Goal: Transaction & Acquisition: Purchase product/service

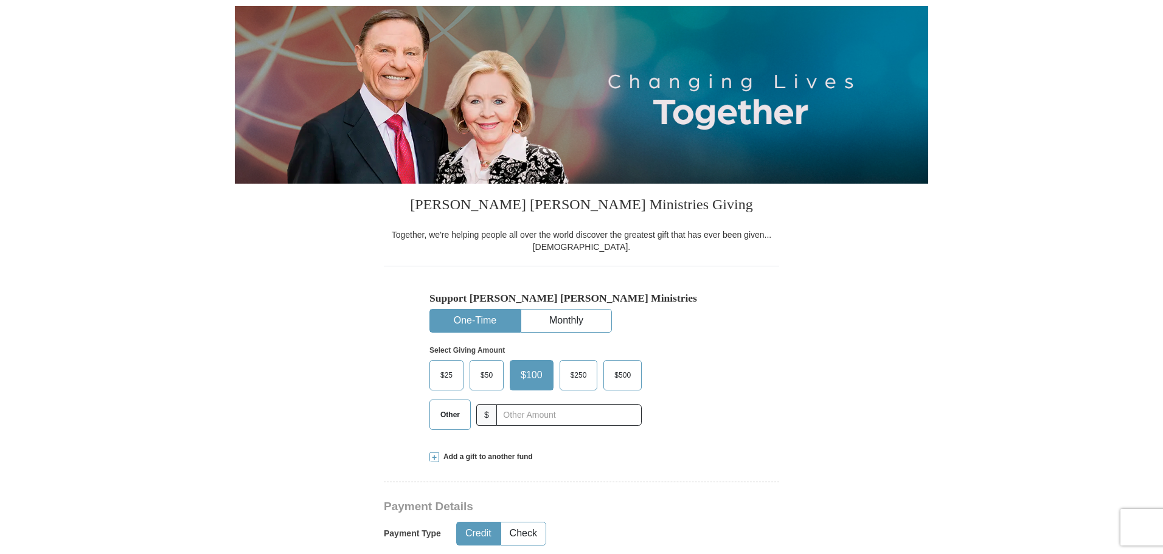
scroll to position [122, 0]
click at [496, 379] on span "$50" at bounding box center [487, 375] width 24 height 18
click at [0, 0] on input "$50" at bounding box center [0, 0] width 0 height 0
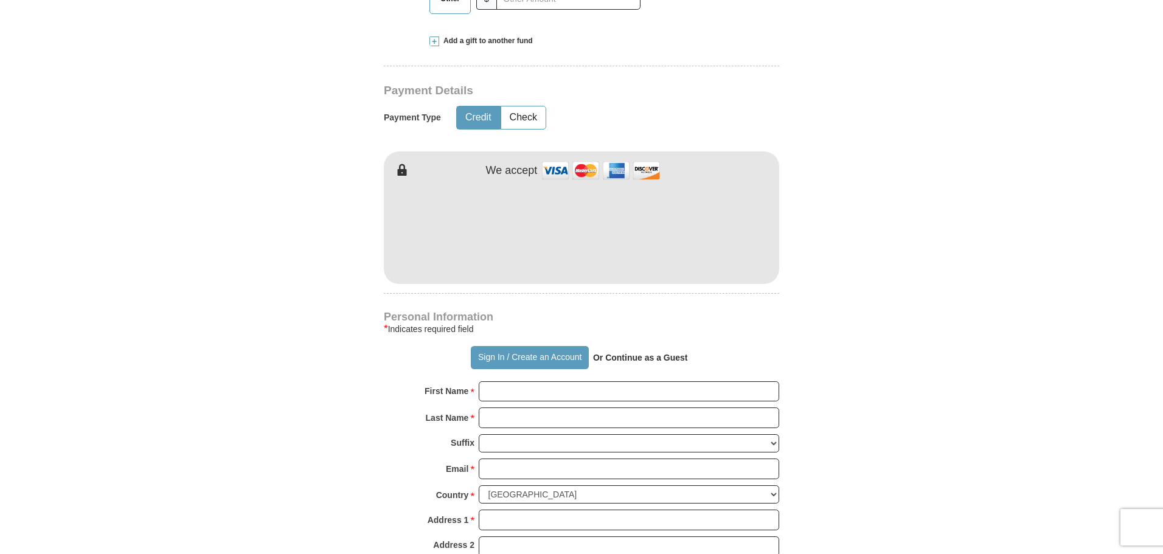
scroll to position [548, 0]
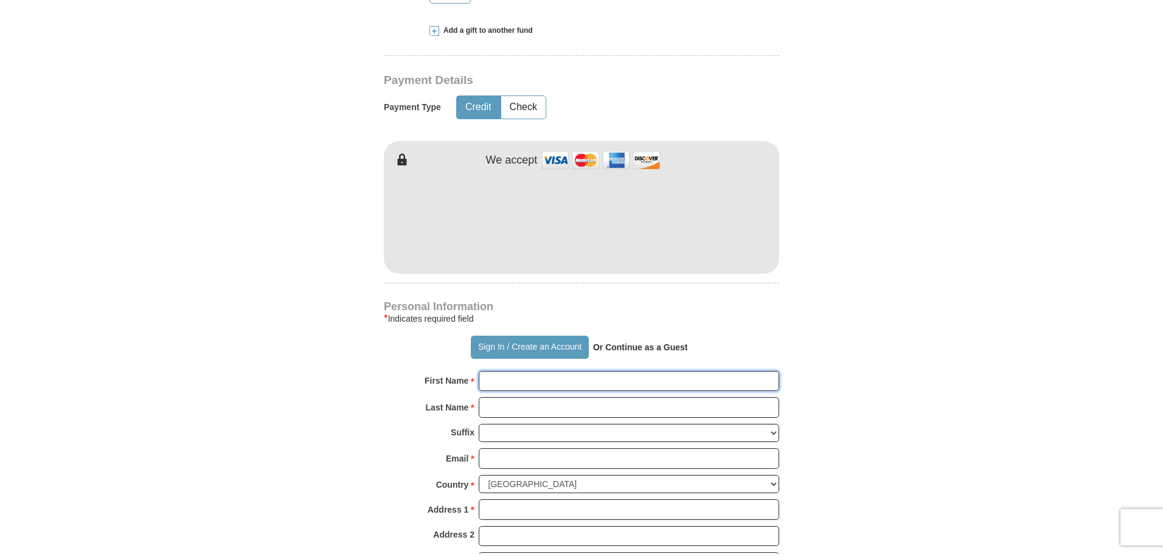
click at [598, 389] on input "First Name *" at bounding box center [629, 381] width 301 height 21
type input "Ching"
click at [558, 414] on input "Last Name *" at bounding box center [629, 407] width 301 height 21
type input "Gu"
click at [528, 456] on input "Email *" at bounding box center [629, 458] width 301 height 21
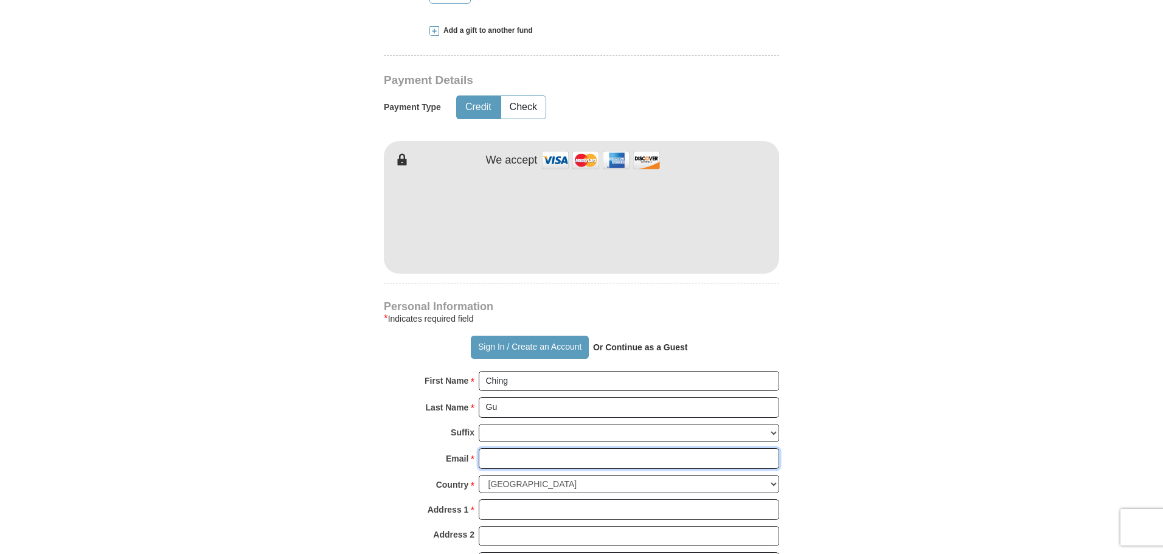
type input "[EMAIL_ADDRESS][DOMAIN_NAME]"
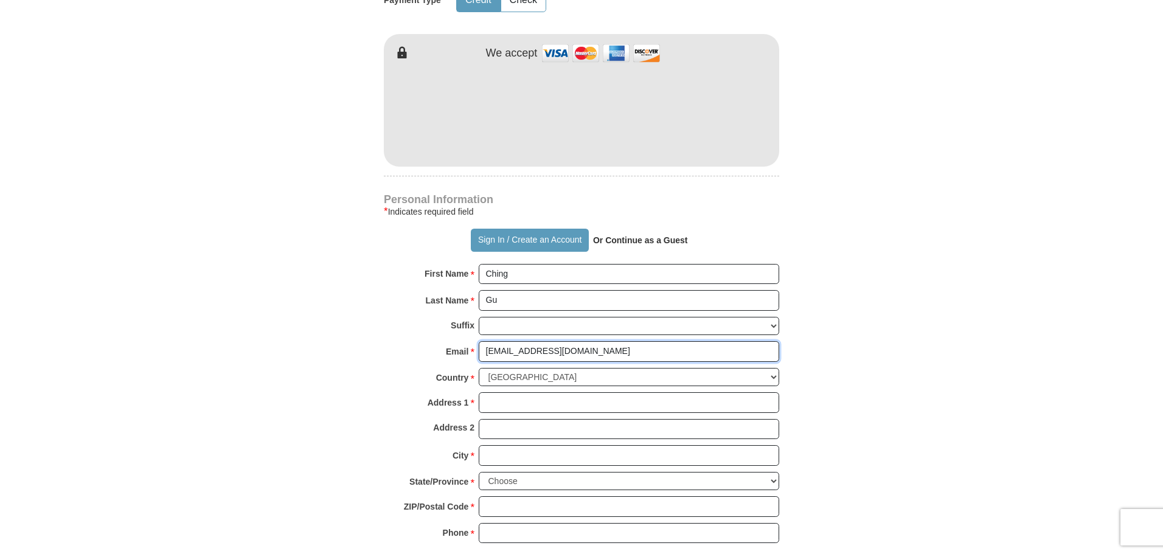
scroll to position [669, 0]
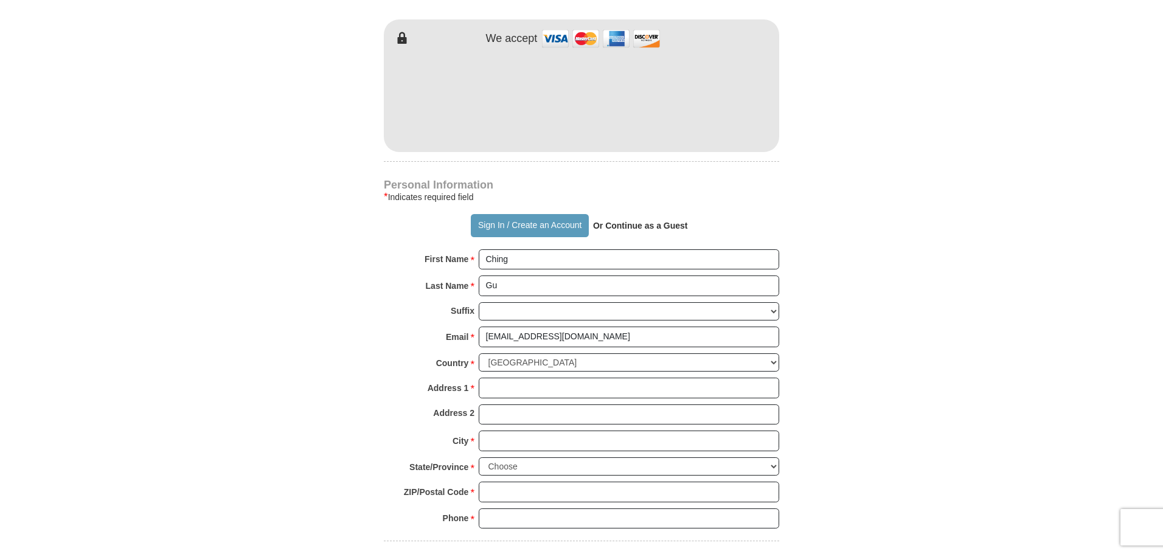
click at [530, 400] on div "Address 1 * Please enter Address 1" at bounding box center [582, 391] width 396 height 27
click at [529, 391] on input "Address 1 *" at bounding box center [629, 388] width 301 height 21
type input "[STREET_ADDRESS]"
click at [514, 444] on input "City *" at bounding box center [629, 441] width 301 height 21
type input "League City"
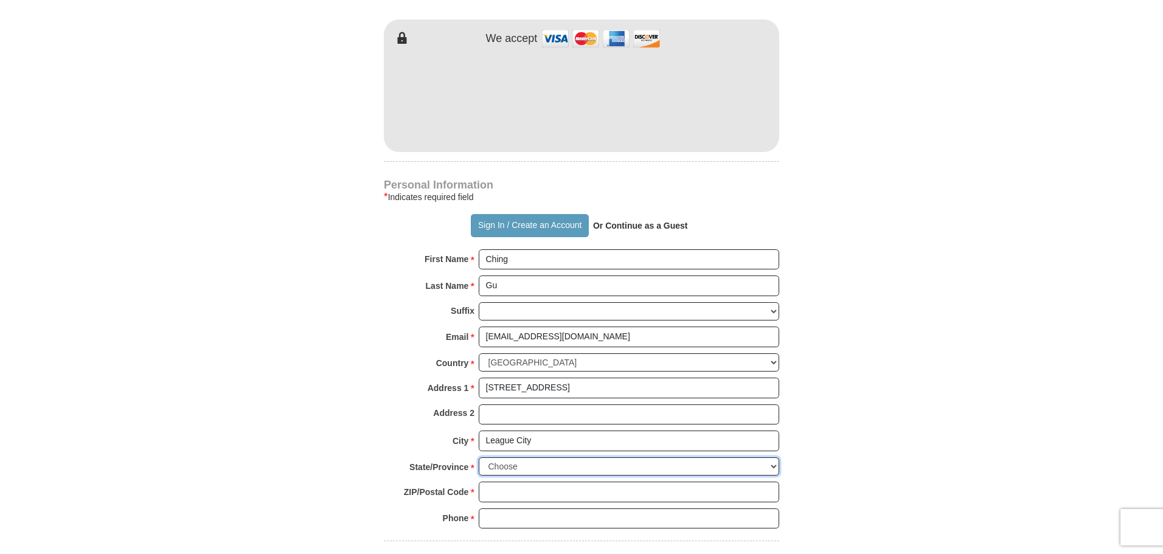
click at [543, 470] on select "Choose [US_STATE] [US_STATE] [US_STATE] [US_STATE] [US_STATE] Armed Forces Amer…" at bounding box center [629, 467] width 301 height 19
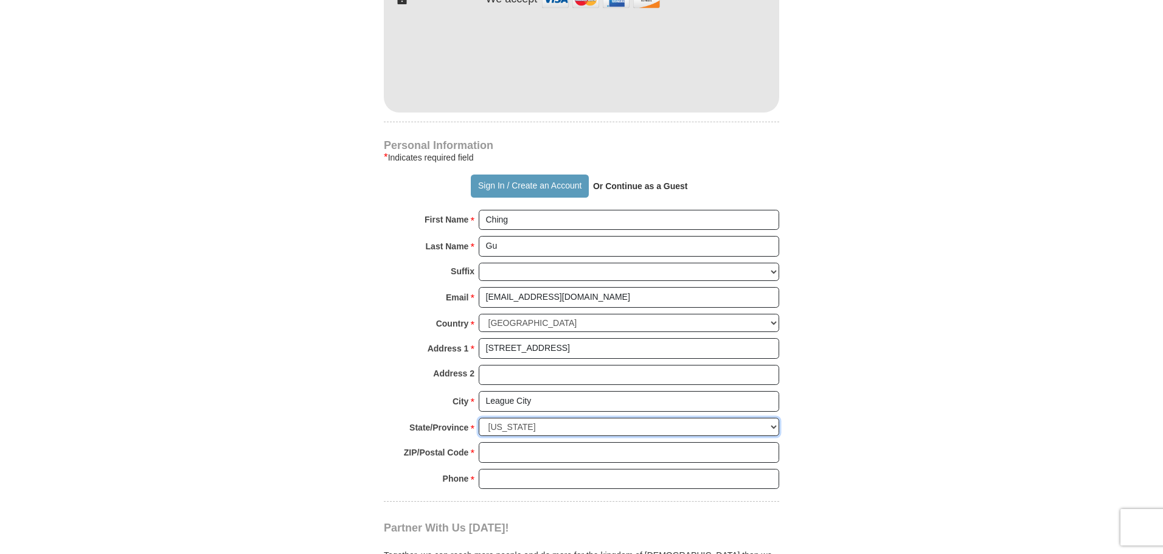
scroll to position [730, 0]
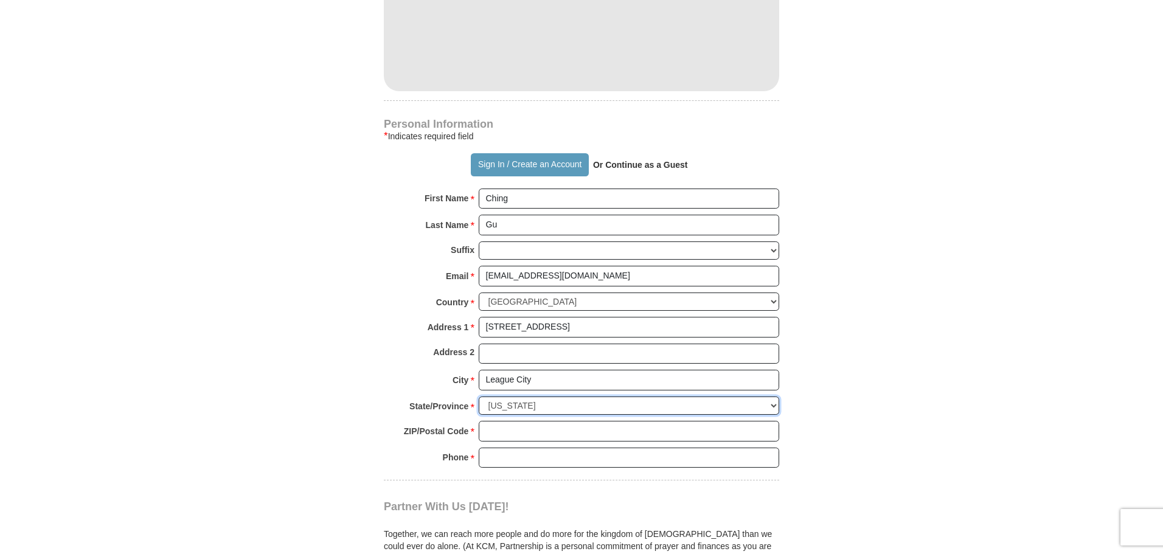
click at [539, 410] on select "Choose [US_STATE] [US_STATE] [US_STATE] [US_STATE] [US_STATE] Armed Forces Amer…" at bounding box center [629, 406] width 301 height 19
select select "[GEOGRAPHIC_DATA]"
click at [479, 397] on select "Choose [US_STATE] [US_STATE] [US_STATE] [US_STATE] [US_STATE] Armed Forces Amer…" at bounding box center [629, 406] width 301 height 19
click at [516, 435] on input "ZIP/Postal Code *" at bounding box center [629, 431] width 301 height 21
type input "77573"
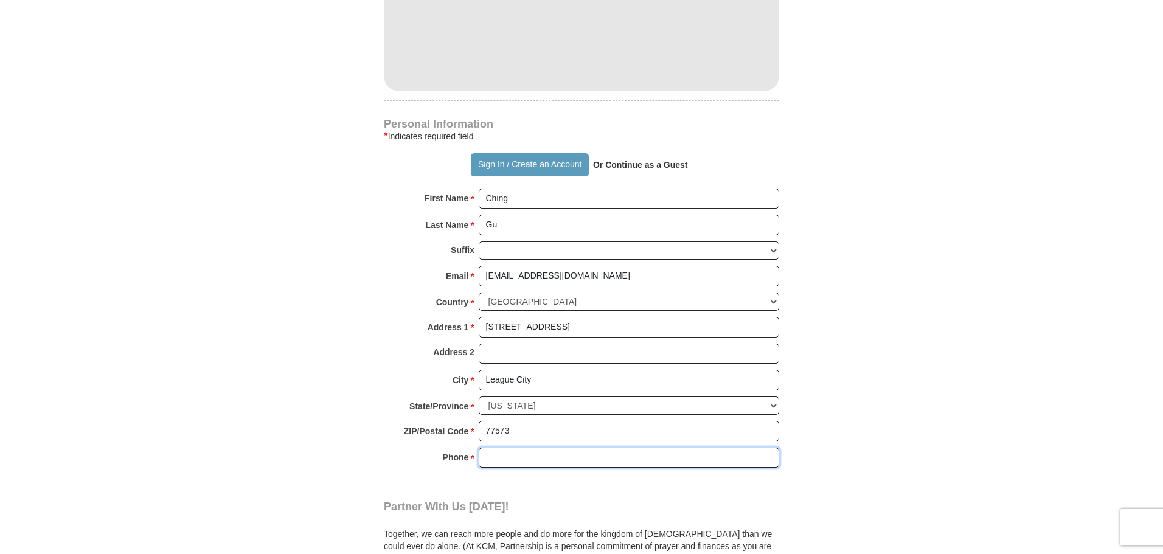
click at [542, 458] on input "Phone * *" at bounding box center [629, 458] width 301 height 21
type input "913-5449719"
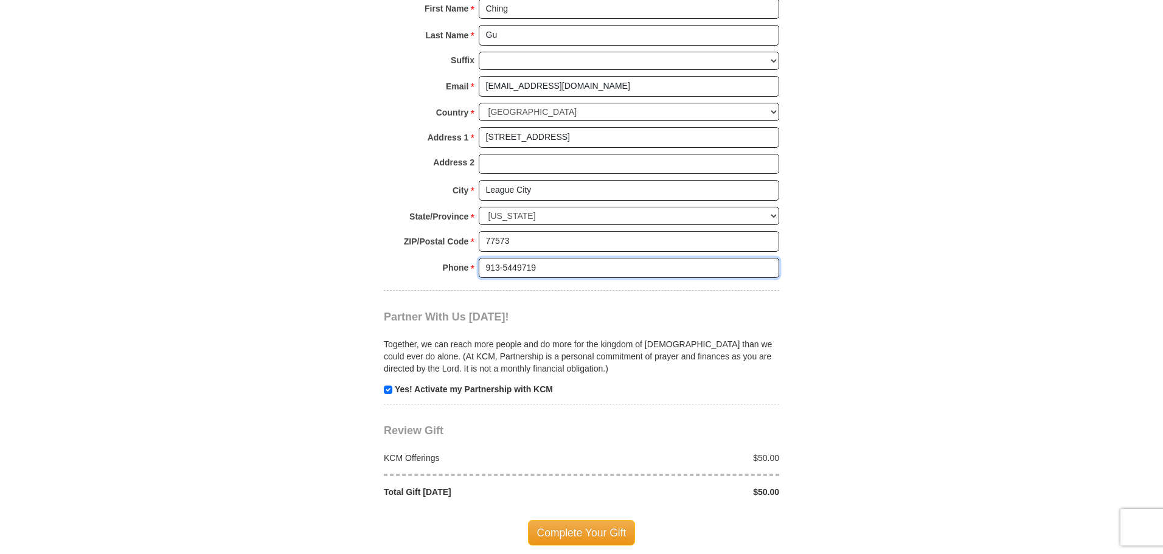
scroll to position [974, 0]
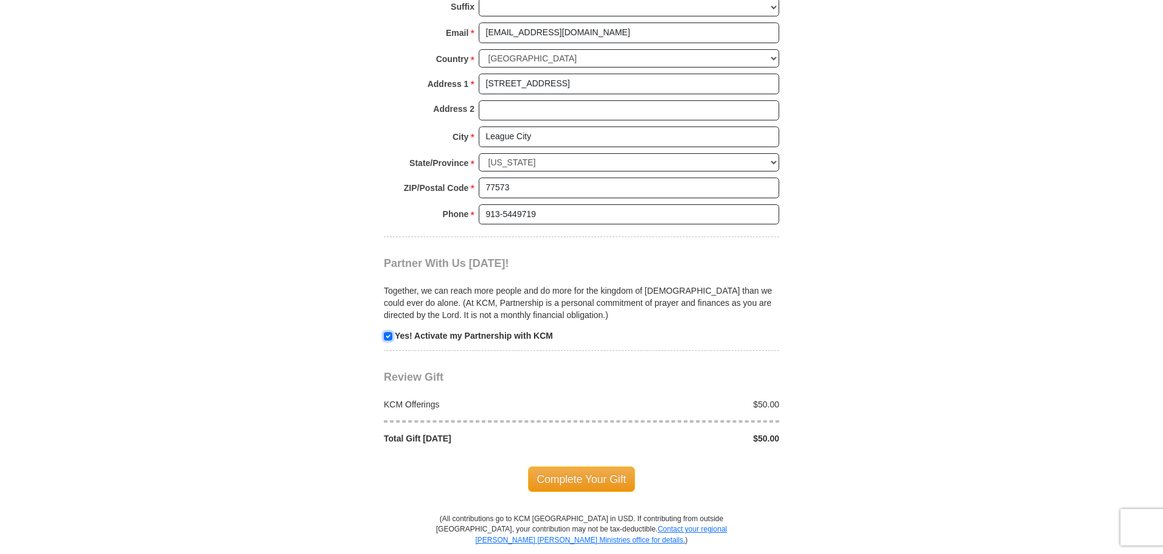
click at [391, 338] on input "checkbox" at bounding box center [388, 336] width 9 height 9
checkbox input "false"
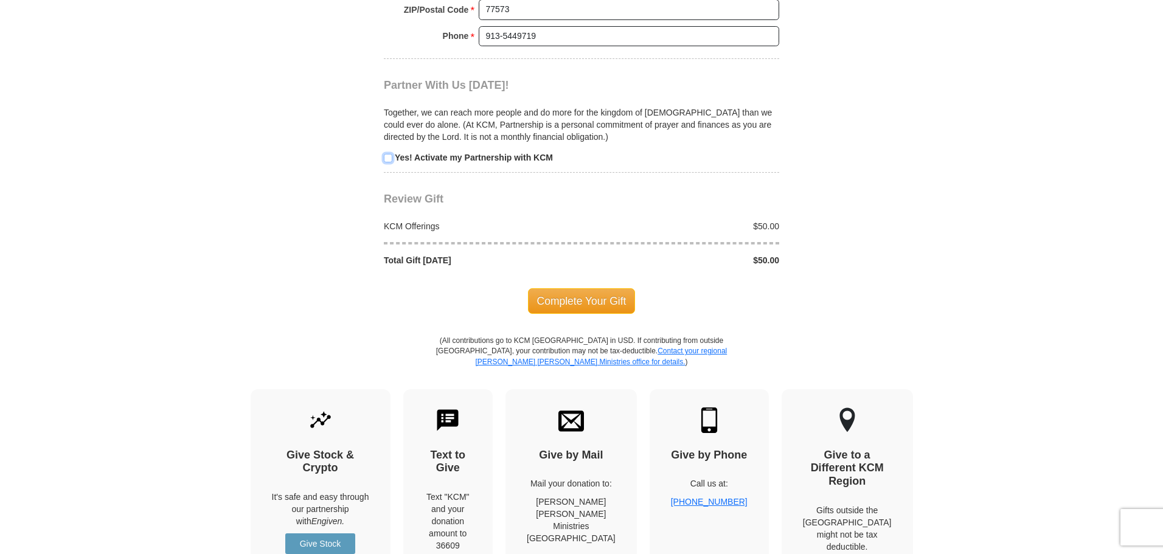
scroll to position [1156, 0]
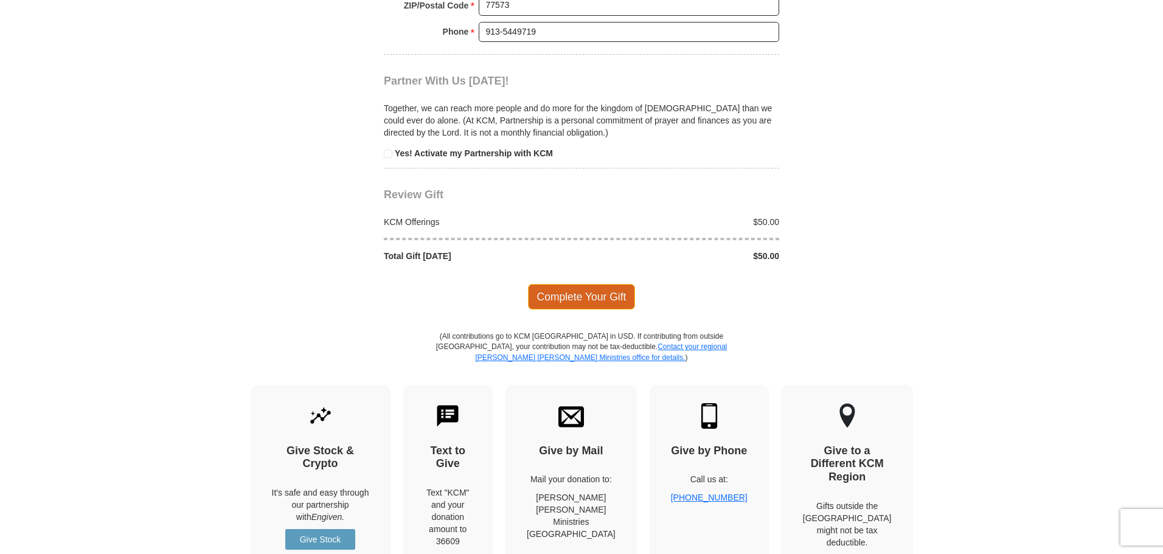
click at [579, 295] on span "Complete Your Gift" at bounding box center [582, 297] width 108 height 26
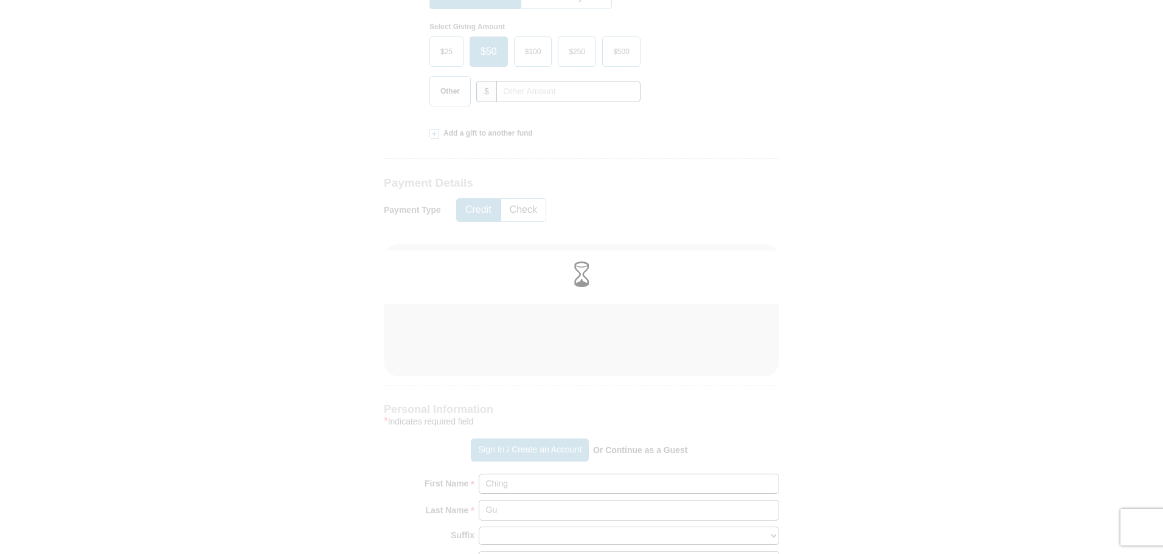
scroll to position [243, 0]
